Goal: Task Accomplishment & Management: Manage account settings

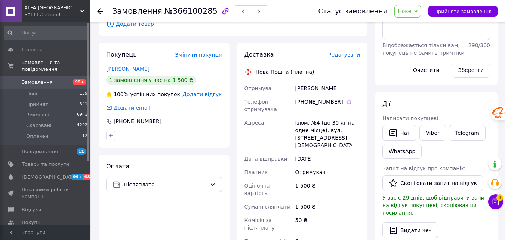
scroll to position [150, 0]
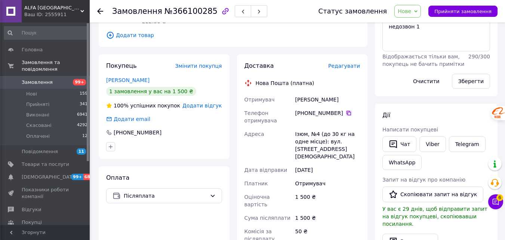
click at [347, 111] on icon at bounding box center [349, 113] width 4 height 4
click at [311, 93] on div "[PERSON_NAME]" at bounding box center [328, 99] width 68 height 13
copy div "[PERSON_NAME]"
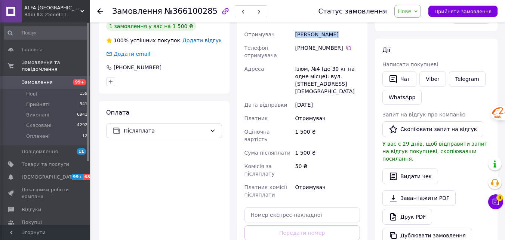
scroll to position [262, 0]
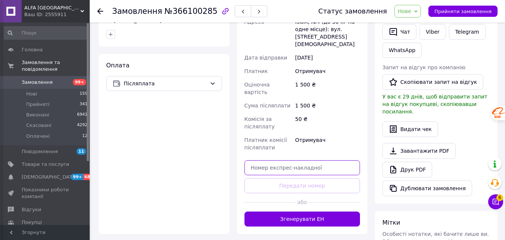
click at [317, 160] on input "text" at bounding box center [303, 167] width 116 height 15
paste input "20451269121954"
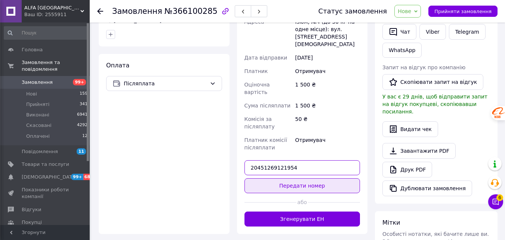
type input "20451269121954"
click at [339, 178] on button "Передати номер" at bounding box center [303, 185] width 116 height 15
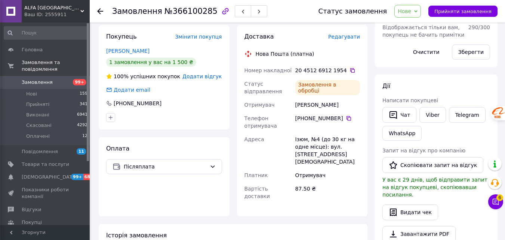
scroll to position [112, 0]
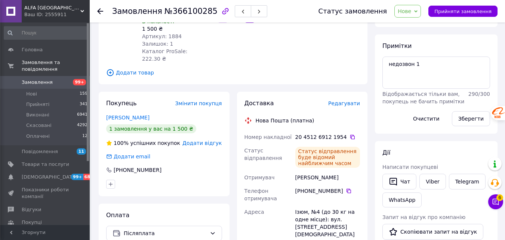
click at [419, 13] on span "Нове" at bounding box center [408, 11] width 27 height 13
click at [418, 24] on li "Прийнято" at bounding box center [412, 26] width 34 height 11
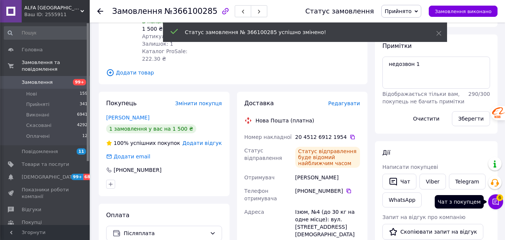
click at [495, 201] on icon at bounding box center [495, 201] width 7 height 7
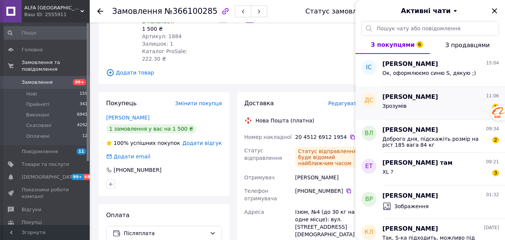
click at [428, 107] on div "Зрозумів 1" at bounding box center [441, 107] width 117 height 12
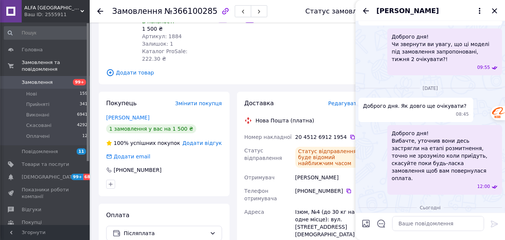
scroll to position [139, 0]
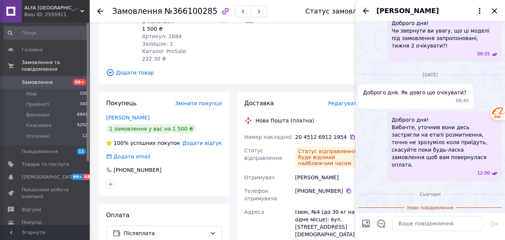
click at [369, 10] on icon "Назад" at bounding box center [366, 10] width 9 height 9
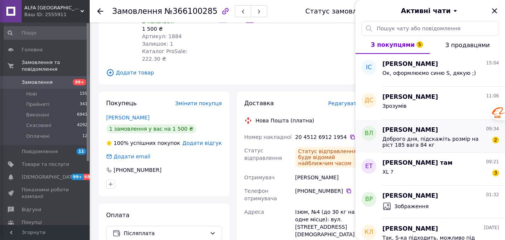
click at [424, 142] on span "Доброго дня, підскажіть розмір на ріст 185 вага 84 кг" at bounding box center [436, 142] width 106 height 12
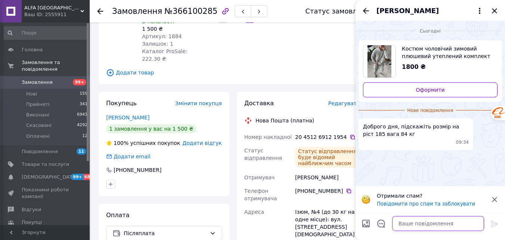
click at [421, 226] on textarea at bounding box center [438, 223] width 92 height 15
click at [427, 52] on span "Костюм чоловічий зимовий плюшевий утеплений комплект кофта та штани сірі XL" at bounding box center [447, 52] width 90 height 15
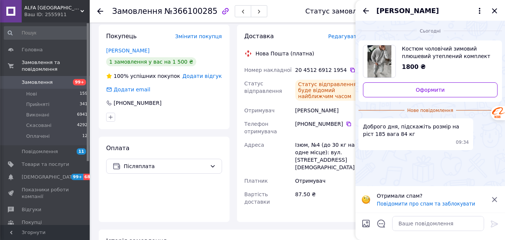
scroll to position [224, 0]
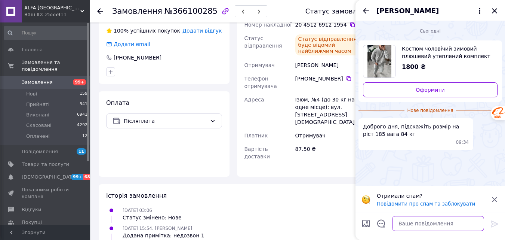
click at [420, 219] on textarea at bounding box center [438, 223] width 92 height 15
click at [411, 226] on textarea "Доброго дня! L приталенно, та XL як" at bounding box center [431, 223] width 107 height 15
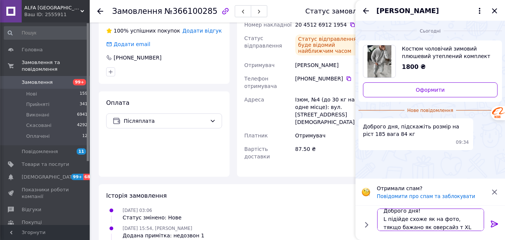
scroll to position [1, 0]
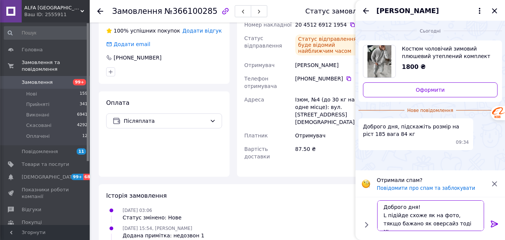
type textarea "Доброго дня! L підійде схоже як на фото, тякщо бажано як оверсайз тоді XL"
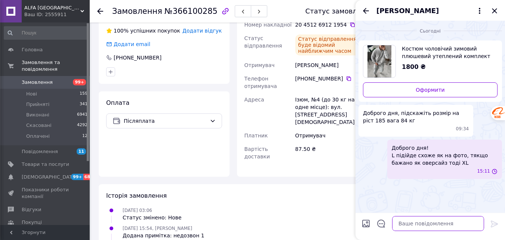
scroll to position [0, 0]
click at [364, 9] on icon "Назад" at bounding box center [366, 10] width 9 height 9
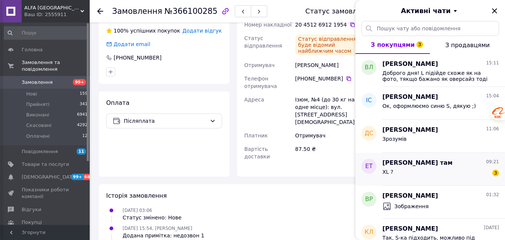
click at [417, 171] on div "XL ? 3" at bounding box center [441, 173] width 117 height 12
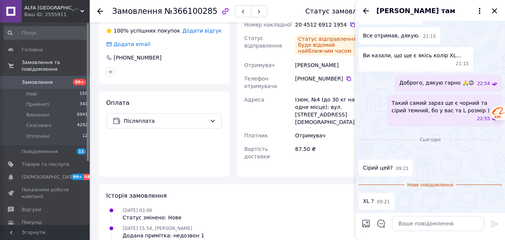
scroll to position [798, 0]
click at [415, 224] on textarea at bounding box center [438, 223] width 92 height 15
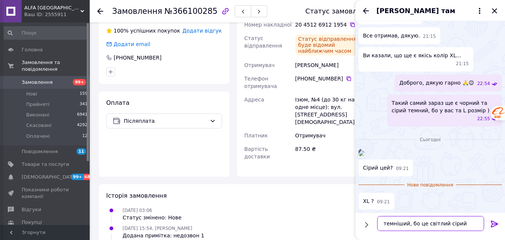
type textarea "темніший, бо це світлий сірий )"
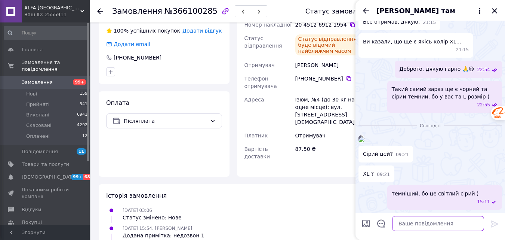
scroll to position [817, 0]
click at [427, 223] on textarea at bounding box center [438, 223] width 92 height 15
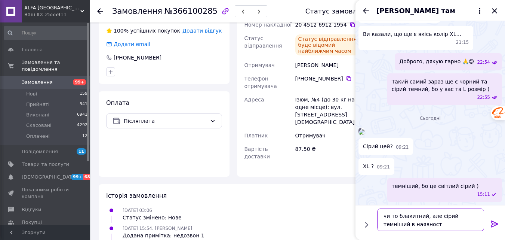
type textarea "чи то блакитний, але сірий темніший в наявності"
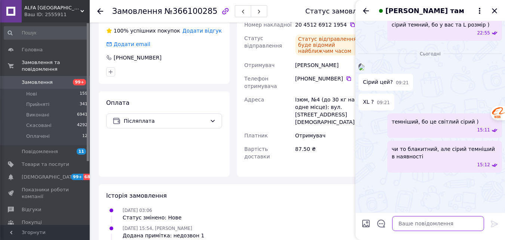
scroll to position [921, 0]
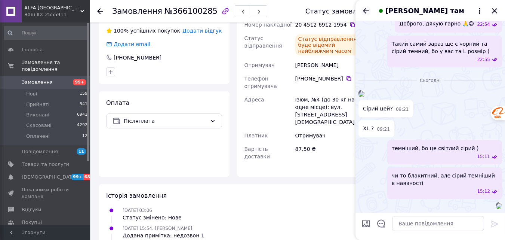
click at [367, 9] on icon "Назад" at bounding box center [366, 10] width 9 height 9
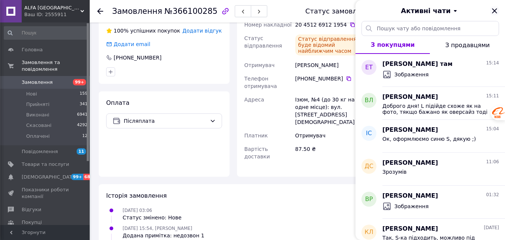
click at [494, 12] on icon "Закрити" at bounding box center [494, 10] width 9 height 9
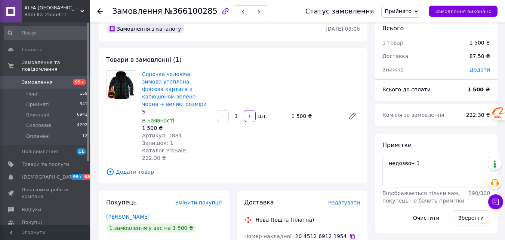
scroll to position [0, 0]
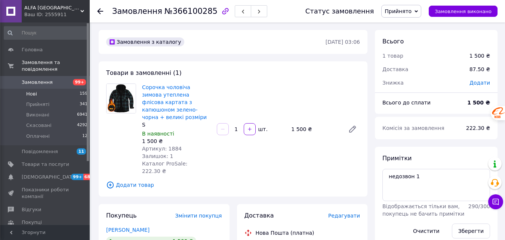
click at [42, 89] on li "Нові 159" at bounding box center [46, 94] width 92 height 10
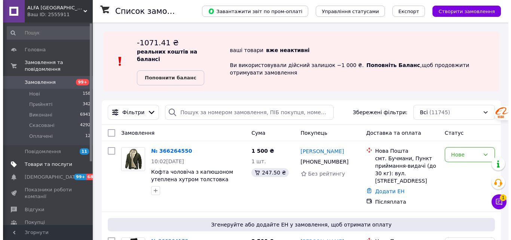
scroll to position [93, 0]
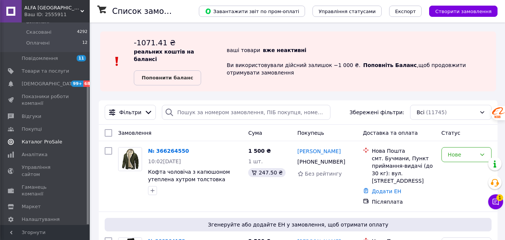
click at [39, 138] on span "Каталог ProSale" at bounding box center [42, 141] width 40 height 7
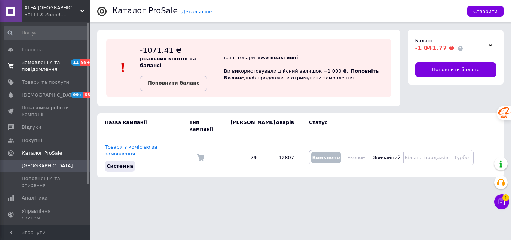
click at [43, 65] on span "Замовлення та повідомлення" at bounding box center [46, 65] width 48 height 13
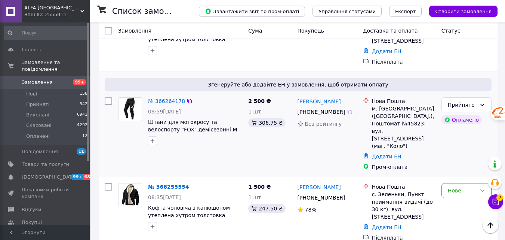
scroll to position [150, 0]
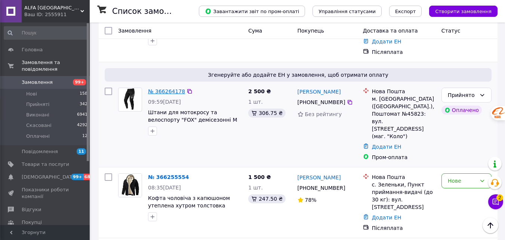
click at [169, 88] on link "№ 366264178" at bounding box center [166, 91] width 37 height 6
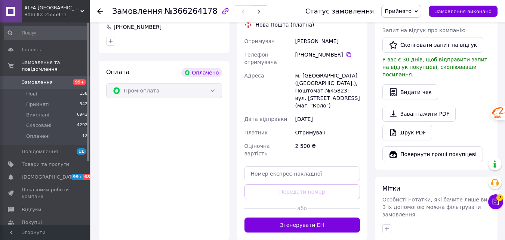
scroll to position [522, 0]
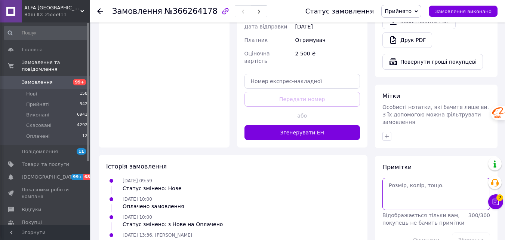
click at [441, 178] on textarea at bounding box center [437, 194] width 108 height 32
type textarea "174/80"
click at [473, 232] on button "Зберегти" at bounding box center [471, 239] width 38 height 15
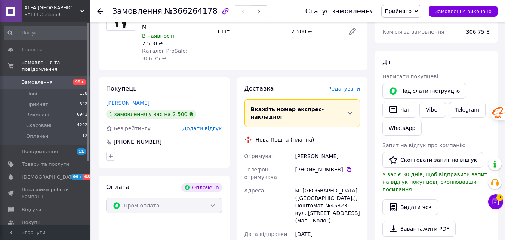
scroll to position [260, 0]
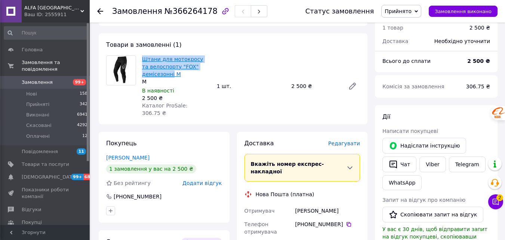
drag, startPoint x: 145, startPoint y: 47, endPoint x: 171, endPoint y: 66, distance: 31.8
click at [171, 66] on div "Товари в замовленні (1) Штани для мотокросу та велоспорту "FOX" демісезонні M M…" at bounding box center [233, 78] width 269 height 91
copy link "Штани для мотокросу та велоспорту "FOX" демісезонні"
click at [348, 140] on span "Редагувати" at bounding box center [344, 143] width 32 height 6
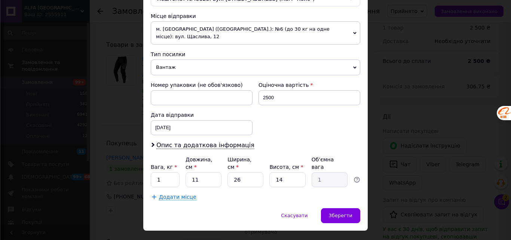
scroll to position [257, 0]
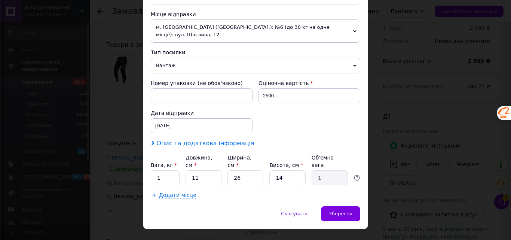
click at [190, 140] on span "Опис та додаткова інформація" at bounding box center [205, 143] width 98 height 7
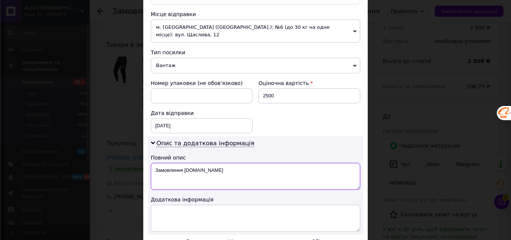
click at [164, 165] on textarea "Замовлення [DOMAIN_NAME]" at bounding box center [256, 176] width 210 height 27
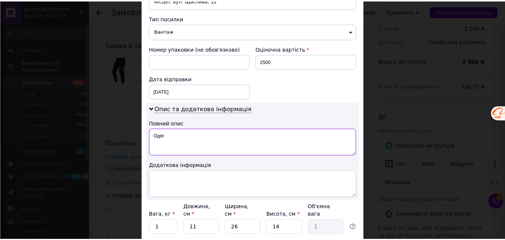
scroll to position [341, 0]
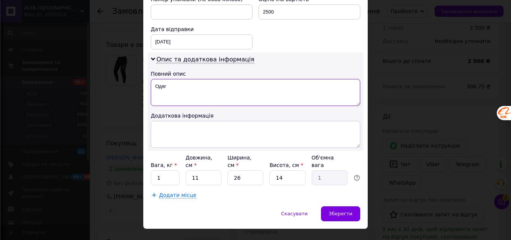
type textarea "Одяг"
click at [174, 170] on input "1" at bounding box center [165, 177] width 29 height 15
type input "0.4"
click at [213, 170] on input "11" at bounding box center [204, 177] width 36 height 15
type input "1"
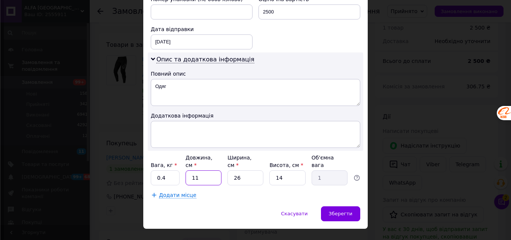
type input "0.1"
type input "2"
type input "0.18"
type input "25"
type input "2.28"
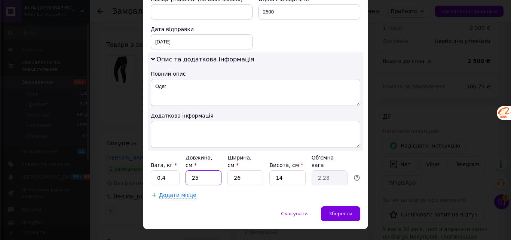
type input "25"
click at [240, 170] on input "26" at bounding box center [245, 177] width 36 height 15
type input "2"
type input "0.18"
type input "2"
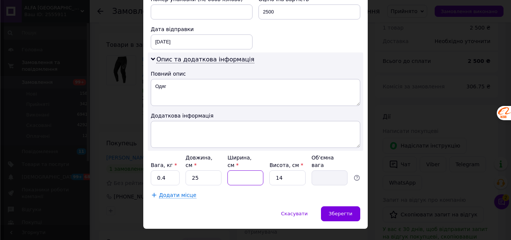
type input "0.18"
type input "20"
type input "1.75"
type input "2"
type input "0.18"
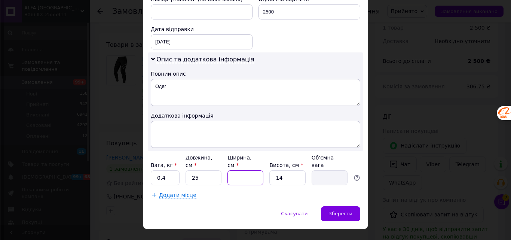
type input "1"
type input "0.1"
type input "15"
type input "1.31"
type input "15"
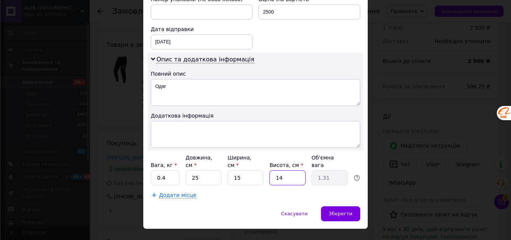
click at [287, 170] on input "14" at bounding box center [287, 177] width 36 height 15
type input "1"
type input "0.1"
type input "3"
type input "0.28"
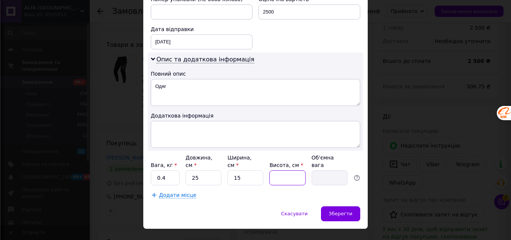
type input "4"
type input "0.38"
type input "4"
click at [347, 206] on div "Зберегти" at bounding box center [340, 213] width 39 height 15
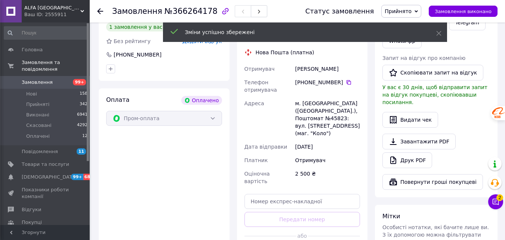
scroll to position [410, 0]
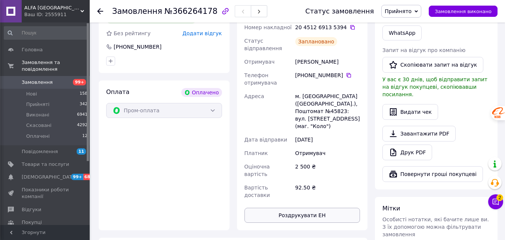
scroll to position [297, 0]
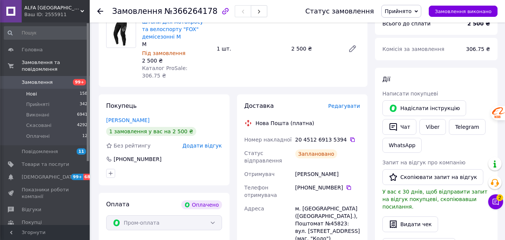
click at [37, 89] on li "Нові 158" at bounding box center [46, 94] width 92 height 10
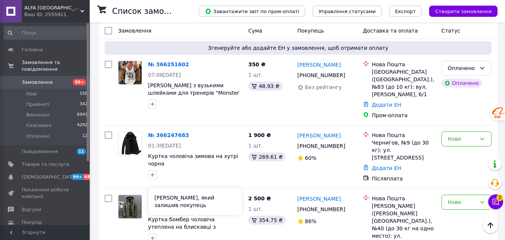
scroll to position [337, 0]
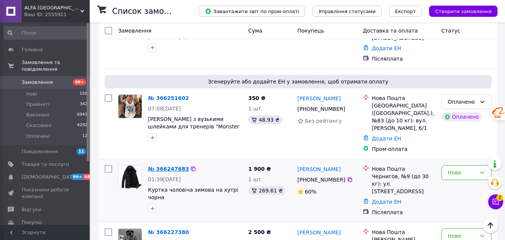
click at [163, 166] on link "№ 366247683" at bounding box center [168, 169] width 41 height 6
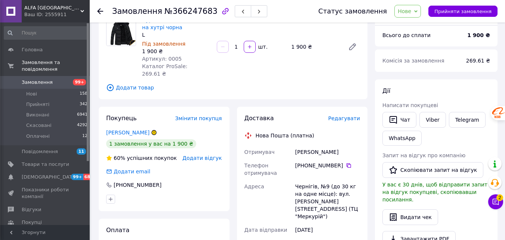
scroll to position [112, 0]
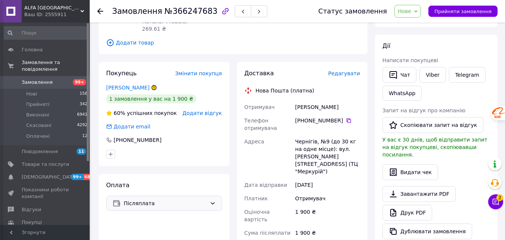
click at [174, 201] on div "Післяплата" at bounding box center [164, 203] width 116 height 15
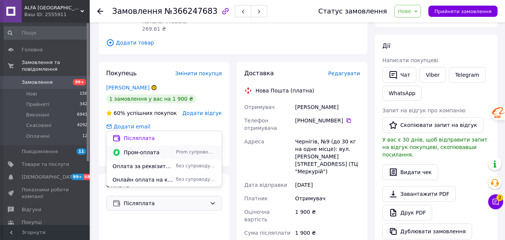
click at [144, 154] on span "Пром-оплата" at bounding box center [148, 152] width 49 height 7
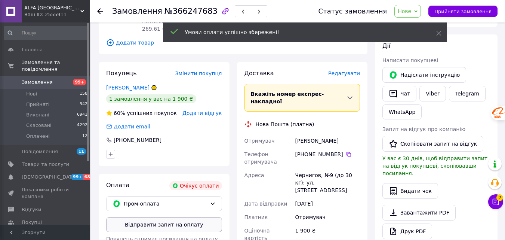
click at [174, 220] on button "Відправити запит на оплату" at bounding box center [164, 224] width 116 height 15
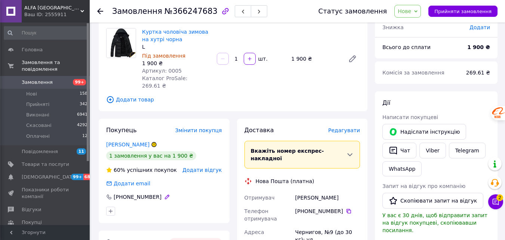
scroll to position [0, 0]
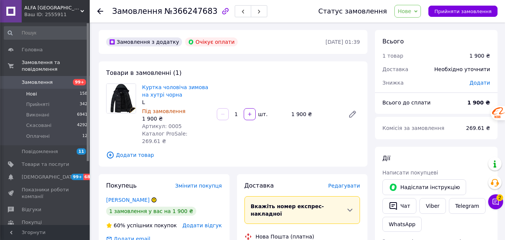
click at [31, 91] on span "Нові" at bounding box center [31, 94] width 11 height 7
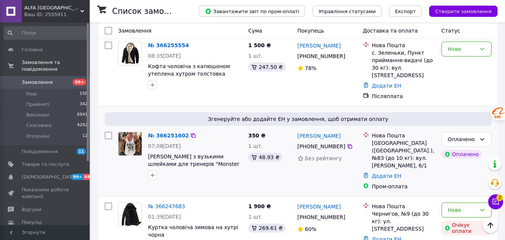
scroll to position [374, 0]
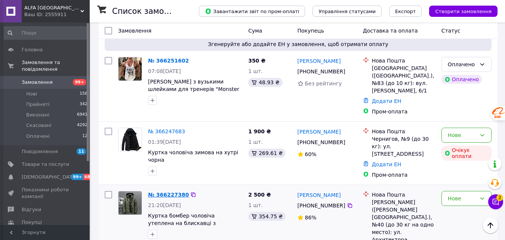
click at [171, 192] on link "№ 366227380" at bounding box center [168, 195] width 41 height 6
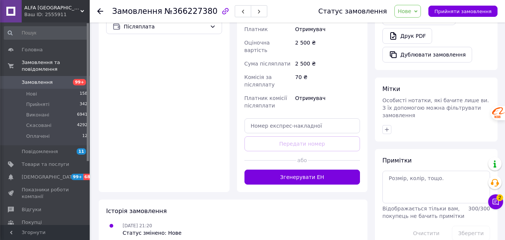
scroll to position [290, 0]
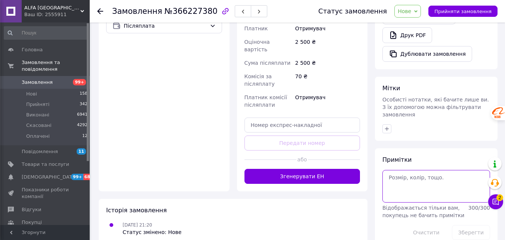
click at [420, 170] on textarea at bounding box center [437, 186] width 108 height 32
type textarea "174/70"
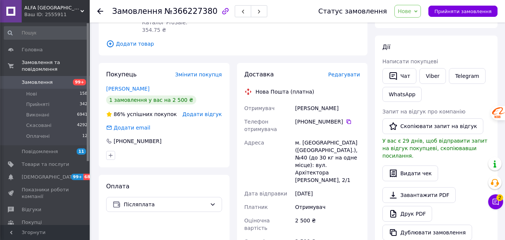
scroll to position [150, 0]
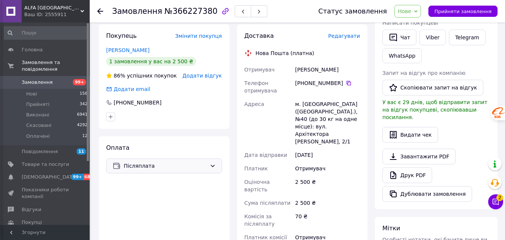
click at [148, 162] on span "Післяплата" at bounding box center [165, 166] width 83 height 8
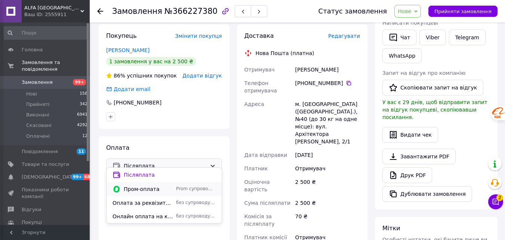
click at [146, 194] on div "Пром-оплата Prom супроводжує покупку" at bounding box center [164, 189] width 115 height 14
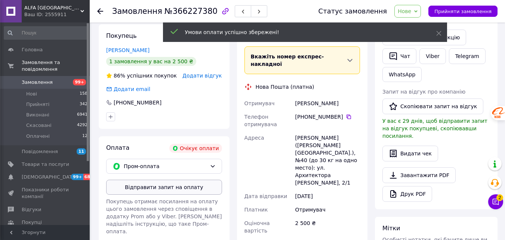
click at [167, 180] on button "Відправити запит на оплату" at bounding box center [164, 187] width 116 height 15
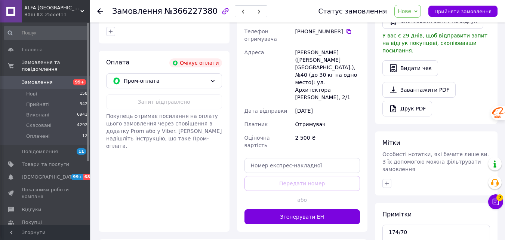
scroll to position [290, 0]
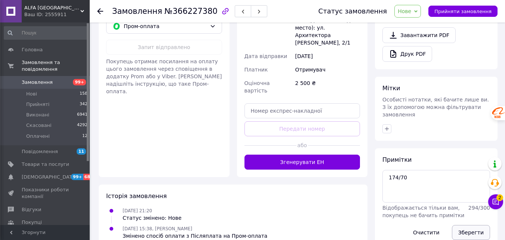
click at [472, 225] on button "Зберегти" at bounding box center [471, 232] width 38 height 15
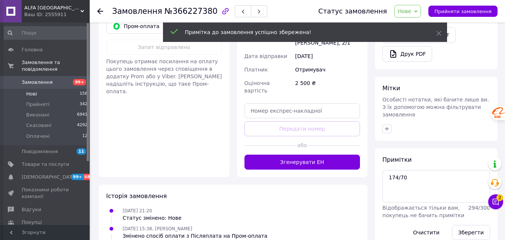
click at [37, 89] on li "Нові 158" at bounding box center [46, 94] width 92 height 10
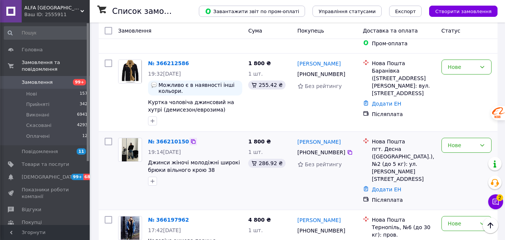
scroll to position [599, 0]
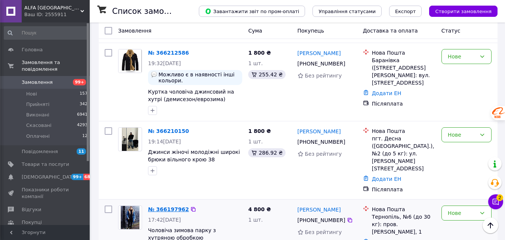
click at [163, 206] on link "№ 366197962" at bounding box center [168, 209] width 41 height 6
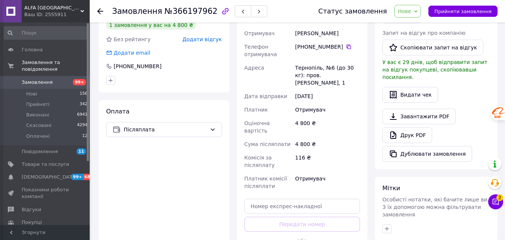
scroll to position [211, 0]
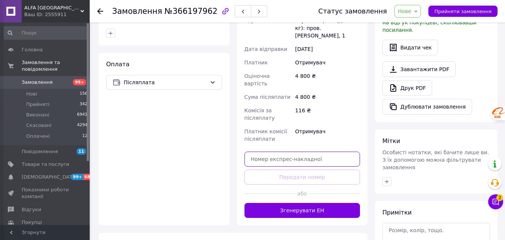
click at [287, 152] on input "text" at bounding box center [303, 159] width 116 height 15
paste input "20451268967070"
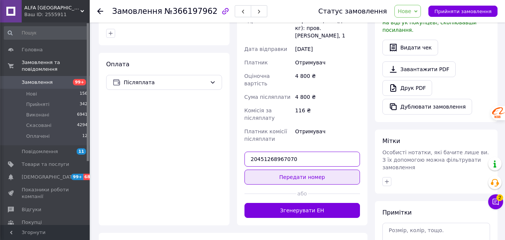
type input "20451268967070"
click at [299, 169] on button "Передати номер" at bounding box center [303, 176] width 116 height 15
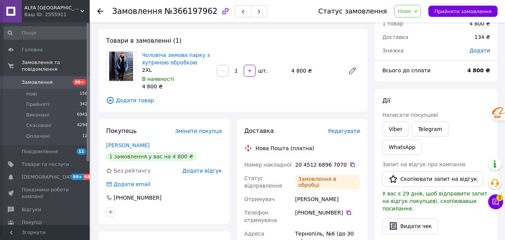
scroll to position [24, 0]
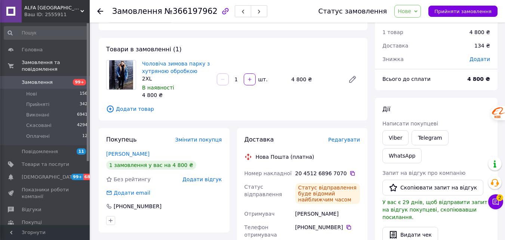
click at [415, 6] on span "Нове" at bounding box center [408, 11] width 27 height 13
click at [415, 25] on li "Прийнято" at bounding box center [412, 26] width 34 height 11
click at [33, 91] on span "Нові" at bounding box center [31, 94] width 11 height 7
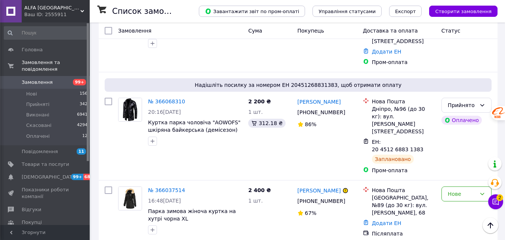
scroll to position [1945, 0]
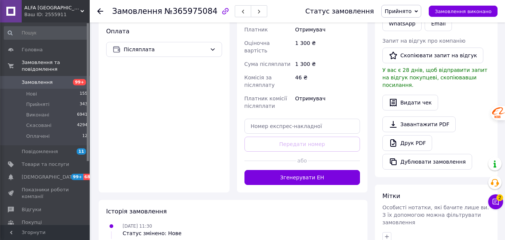
scroll to position [285, 0]
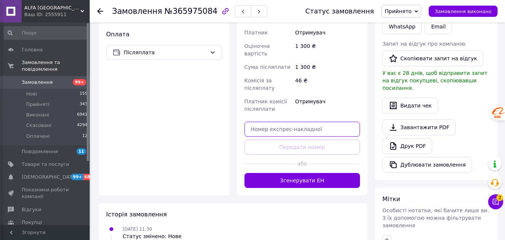
click at [303, 122] on input "text" at bounding box center [303, 129] width 116 height 15
paste input "20451269142188"
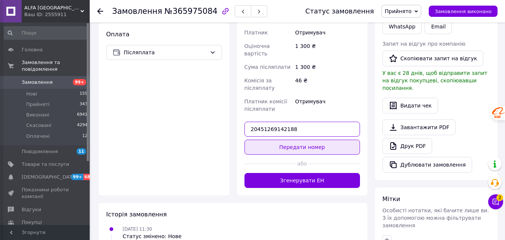
type input "20451269142188"
click at [312, 140] on button "Передати номер" at bounding box center [303, 147] width 116 height 15
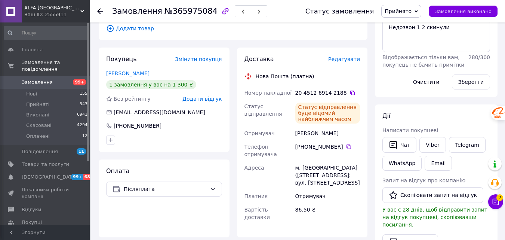
scroll to position [136, 0]
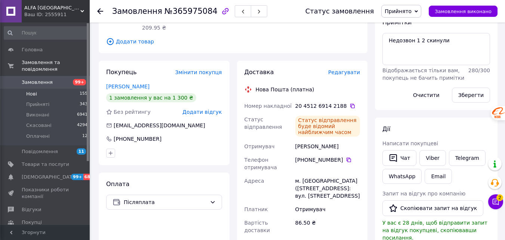
click at [36, 89] on li "Нові 155" at bounding box center [46, 94] width 92 height 10
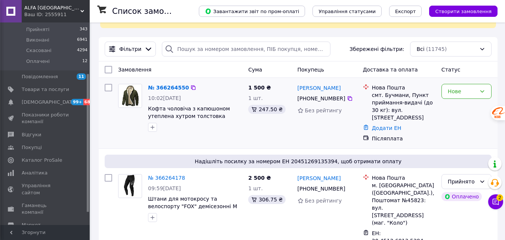
scroll to position [75, 0]
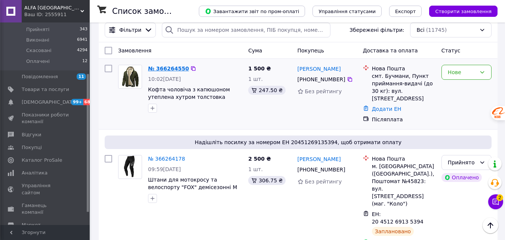
click at [164, 70] on link "№ 366264550" at bounding box center [168, 68] width 41 height 6
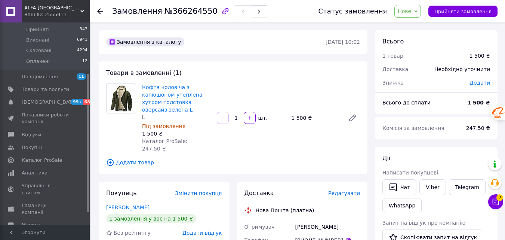
click at [251, 10] on button "button" at bounding box center [259, 11] width 16 height 12
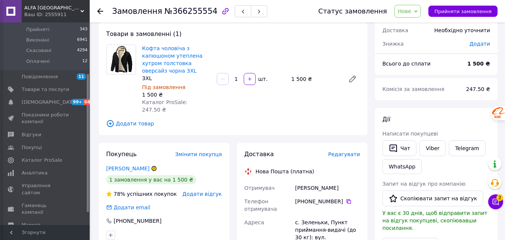
scroll to position [75, 0]
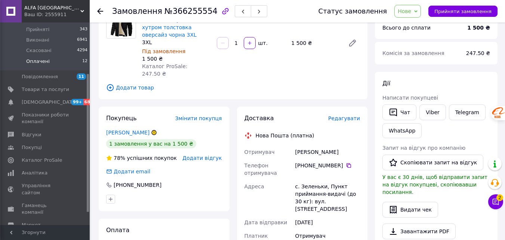
click at [36, 58] on span "Оплачені" at bounding box center [38, 61] width 24 height 7
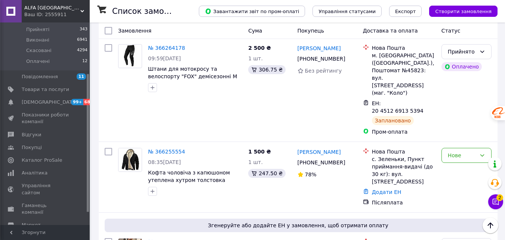
scroll to position [224, 0]
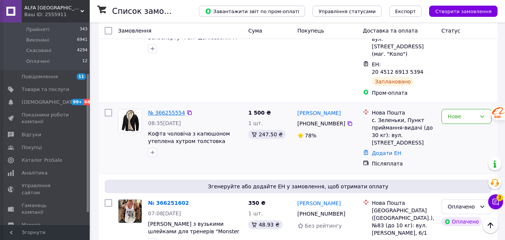
click at [163, 110] on link "№ 366255554" at bounding box center [166, 113] width 37 height 6
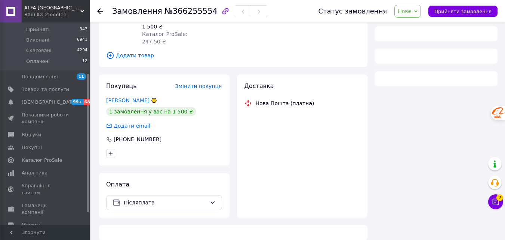
scroll to position [224, 0]
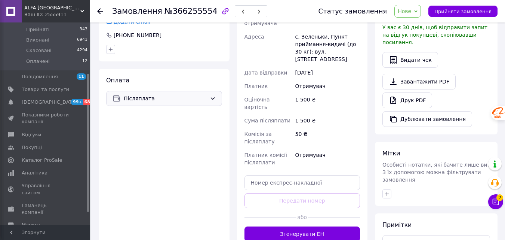
click at [159, 94] on span "Післяплата" at bounding box center [165, 98] width 83 height 8
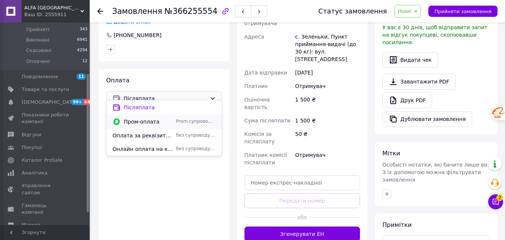
click at [145, 121] on span "Пром-оплата" at bounding box center [148, 121] width 49 height 7
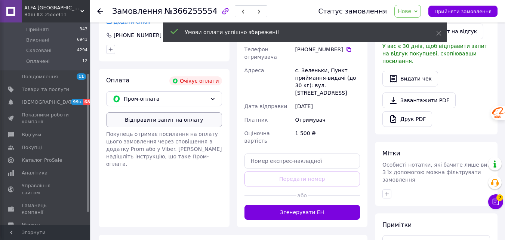
click at [161, 112] on button "Відправити запит на оплату" at bounding box center [164, 119] width 116 height 15
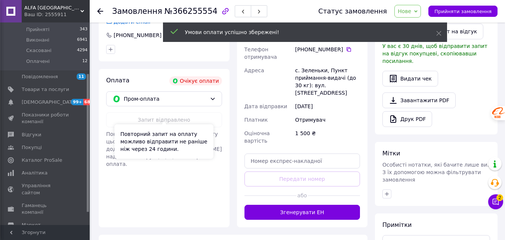
scroll to position [150, 0]
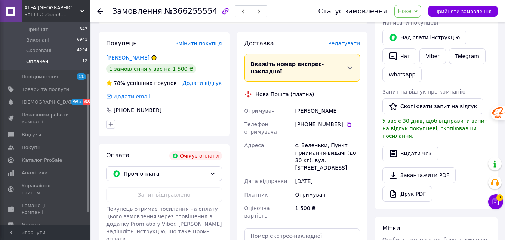
click at [37, 58] on span "Оплачені" at bounding box center [38, 61] width 24 height 7
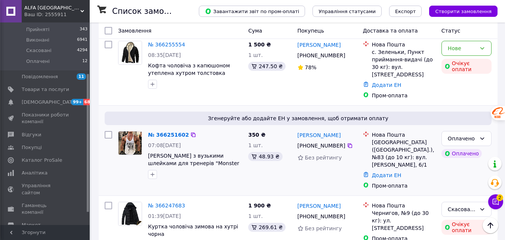
scroll to position [299, 0]
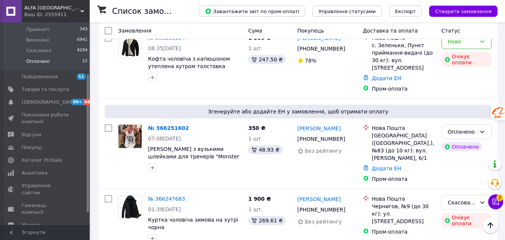
click at [37, 58] on span "Оплачені" at bounding box center [38, 61] width 24 height 7
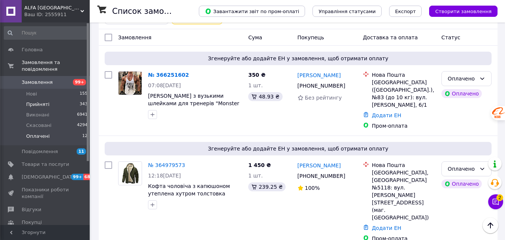
click at [43, 101] on span "Прийняті" at bounding box center [37, 104] width 23 height 7
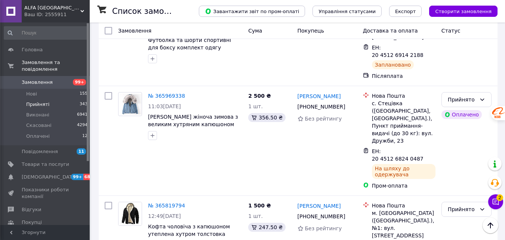
scroll to position [636, 0]
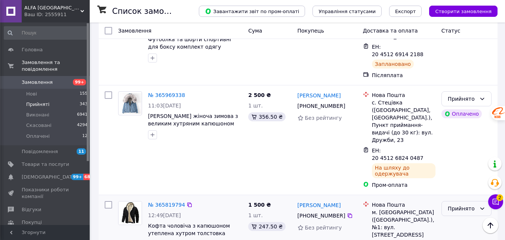
click at [467, 204] on div "Прийнято" at bounding box center [462, 208] width 28 height 8
click at [459, 111] on li "Виконано" at bounding box center [466, 110] width 49 height 13
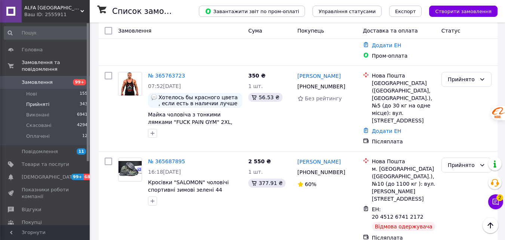
scroll to position [1085, 0]
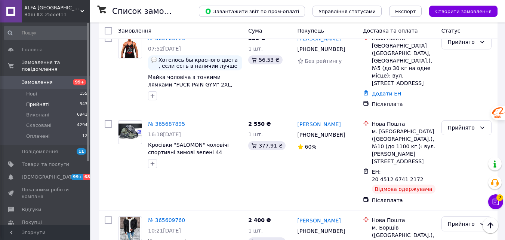
click at [459, 121] on li "Виконано" at bounding box center [466, 123] width 49 height 13
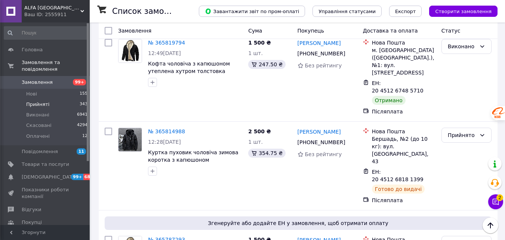
scroll to position [786, 0]
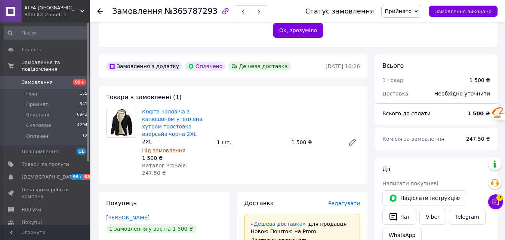
scroll to position [204, 0]
